Goal: Navigation & Orientation: Understand site structure

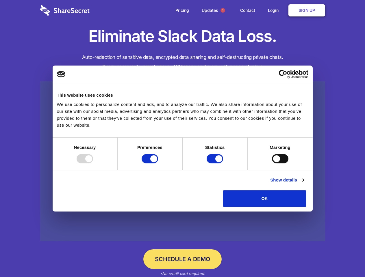
click at [93, 164] on div at bounding box center [85, 158] width 16 height 9
click at [158, 164] on input "Preferences" at bounding box center [150, 158] width 16 height 9
checkbox input "false"
click at [216, 164] on input "Statistics" at bounding box center [215, 158] width 16 height 9
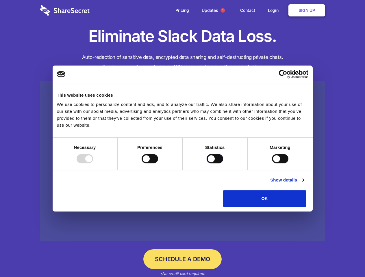
checkbox input "false"
click at [272, 164] on input "Marketing" at bounding box center [280, 158] width 16 height 9
checkbox input "true"
click at [304, 184] on link "Show details" at bounding box center [287, 180] width 34 height 7
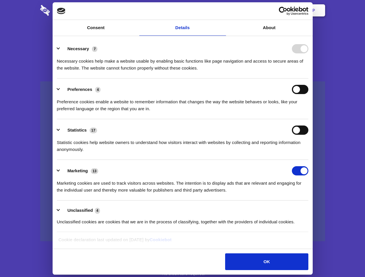
click at [308, 79] on li "Necessary 7 Necessary cookies help make a website usable by enabling basic func…" at bounding box center [182, 58] width 251 height 41
